Goal: Check status: Check status

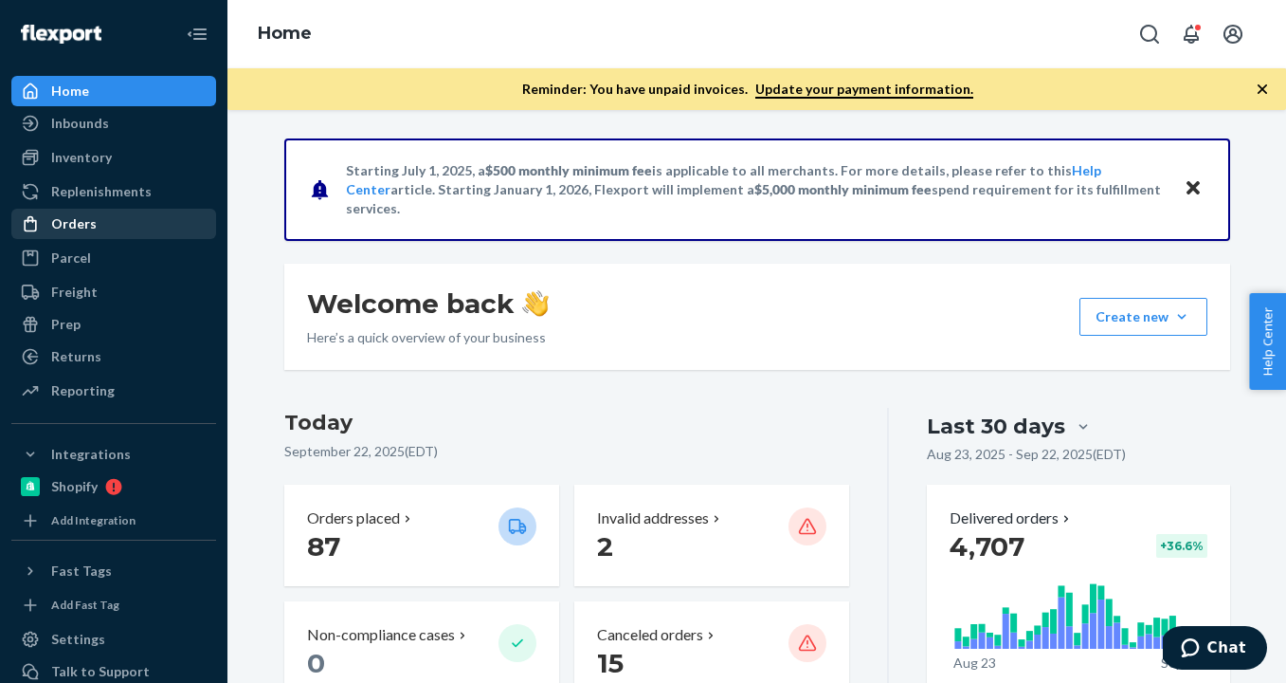
click at [59, 230] on div "Orders" at bounding box center [74, 223] width 46 height 19
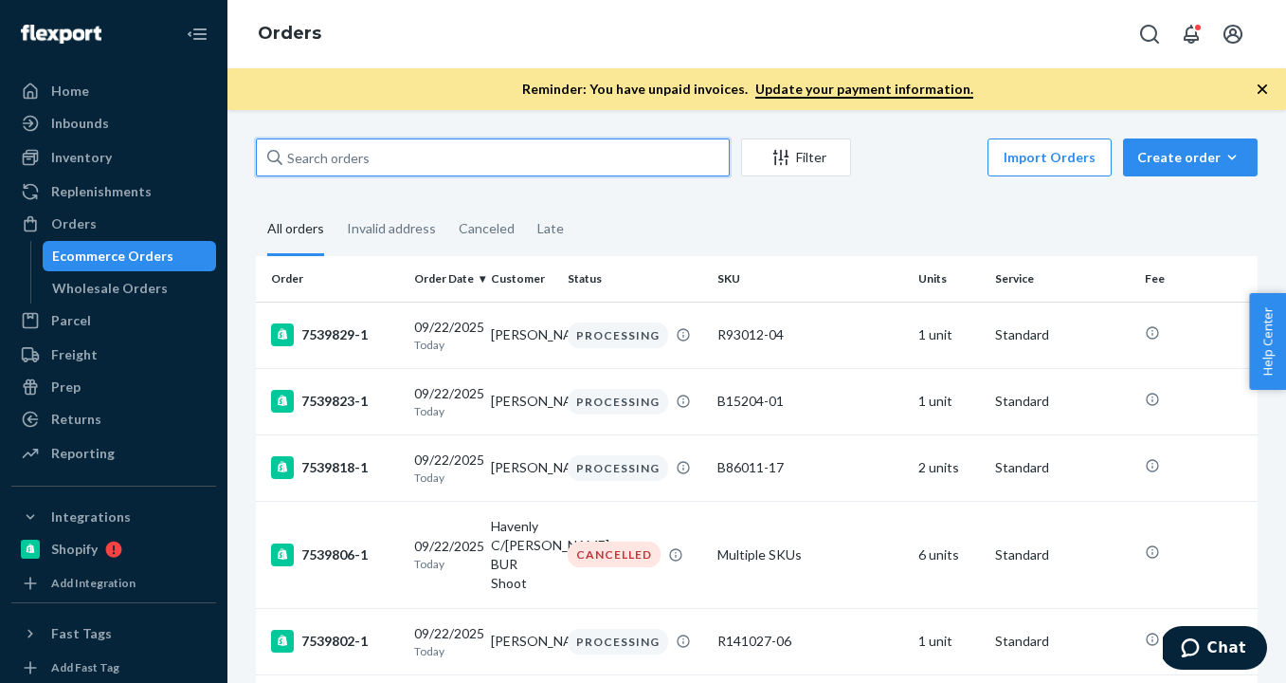
click at [296, 165] on input "text" at bounding box center [493, 157] width 474 height 38
paste input "[PERSON_NAME]"
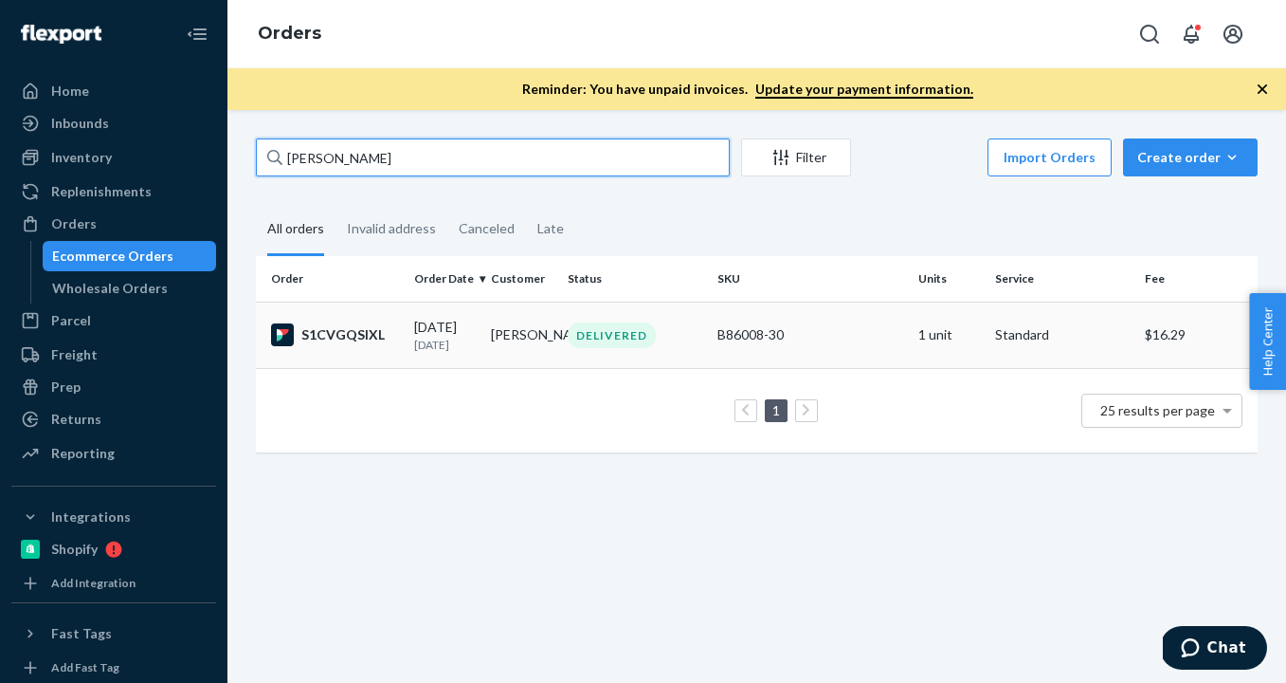
type input "[PERSON_NAME]"
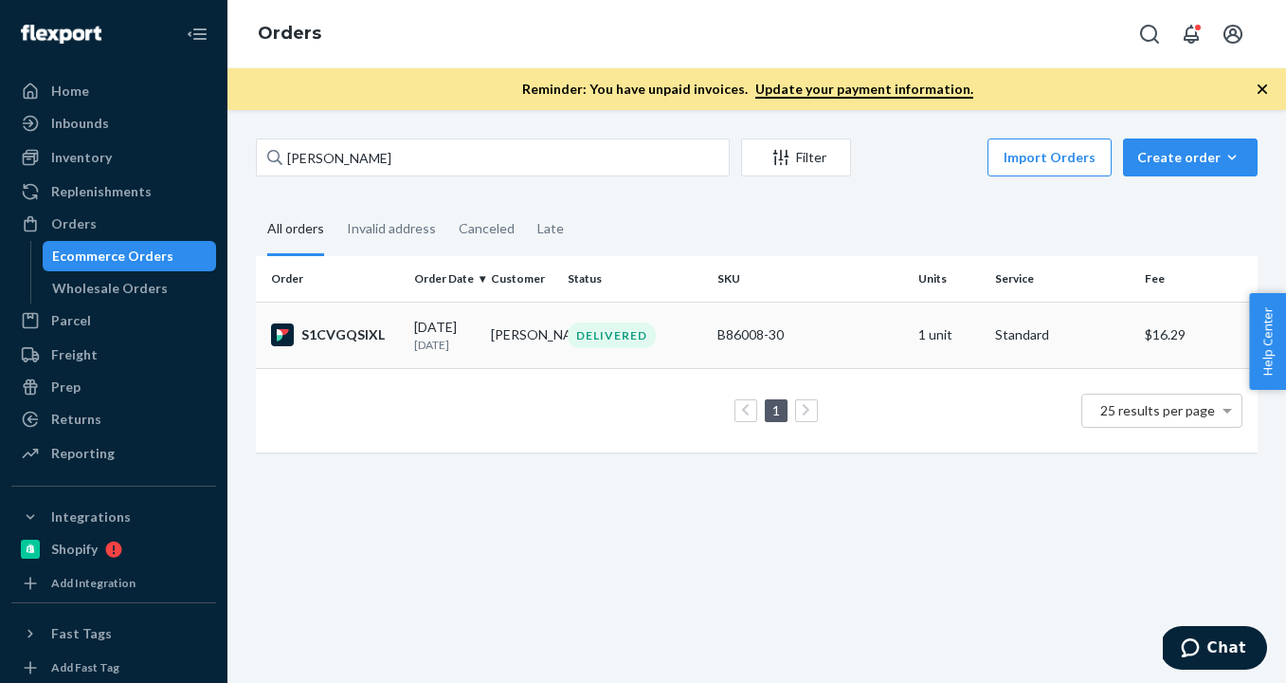
click at [470, 319] on div "[DATE] [DATE]" at bounding box center [445, 335] width 62 height 35
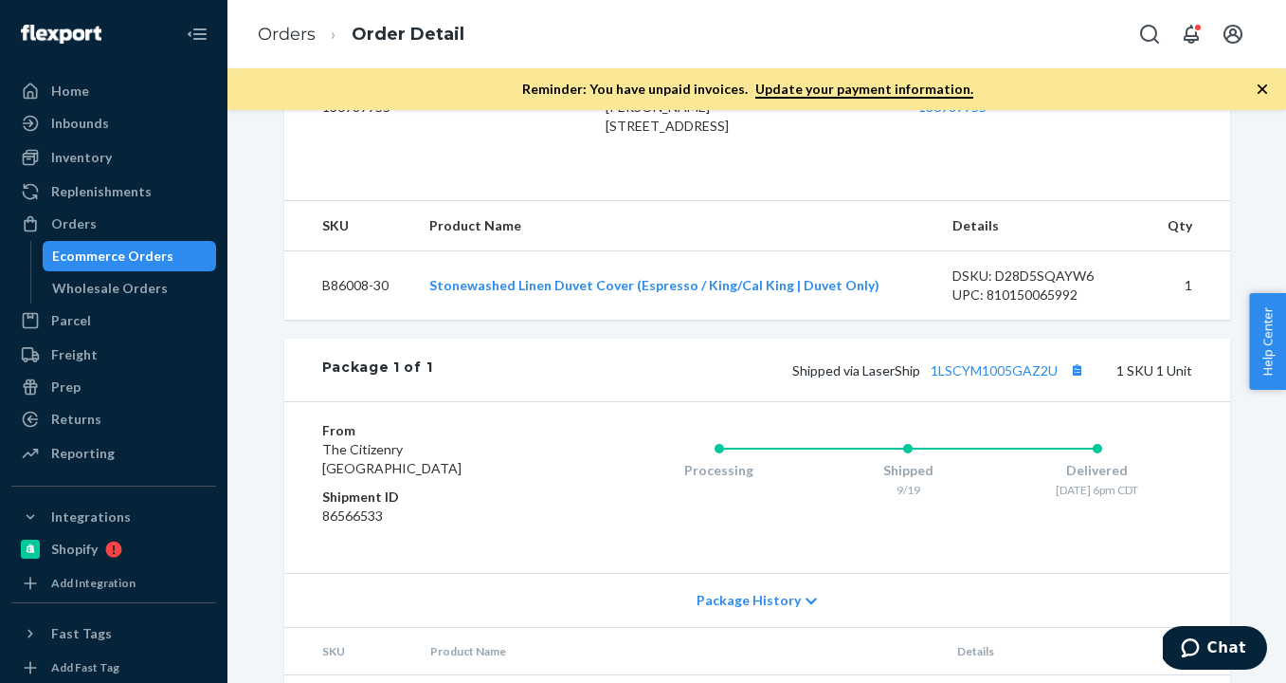
scroll to position [534, 0]
click at [1080, 381] on button "Copy tracking number" at bounding box center [1078, 368] width 25 height 25
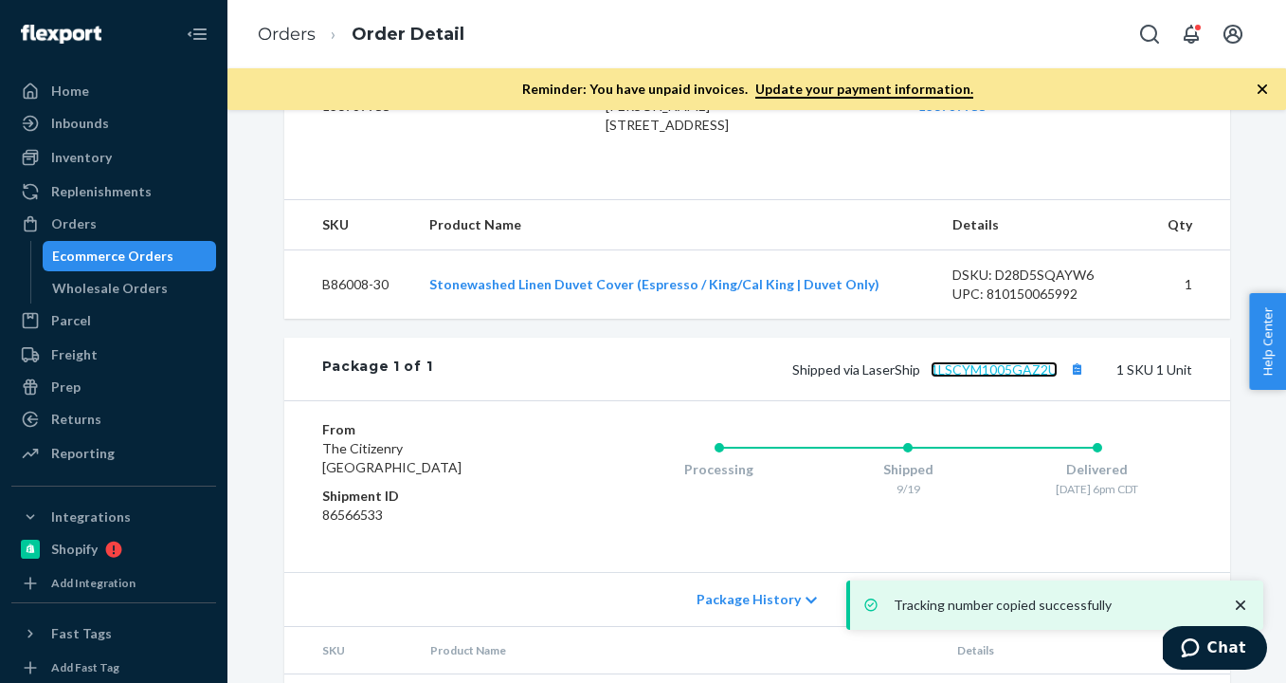
click at [988, 377] on link "1LSCYM1005GAZ2U" at bounding box center [994, 369] width 127 height 16
